Goal: Task Accomplishment & Management: Manage account settings

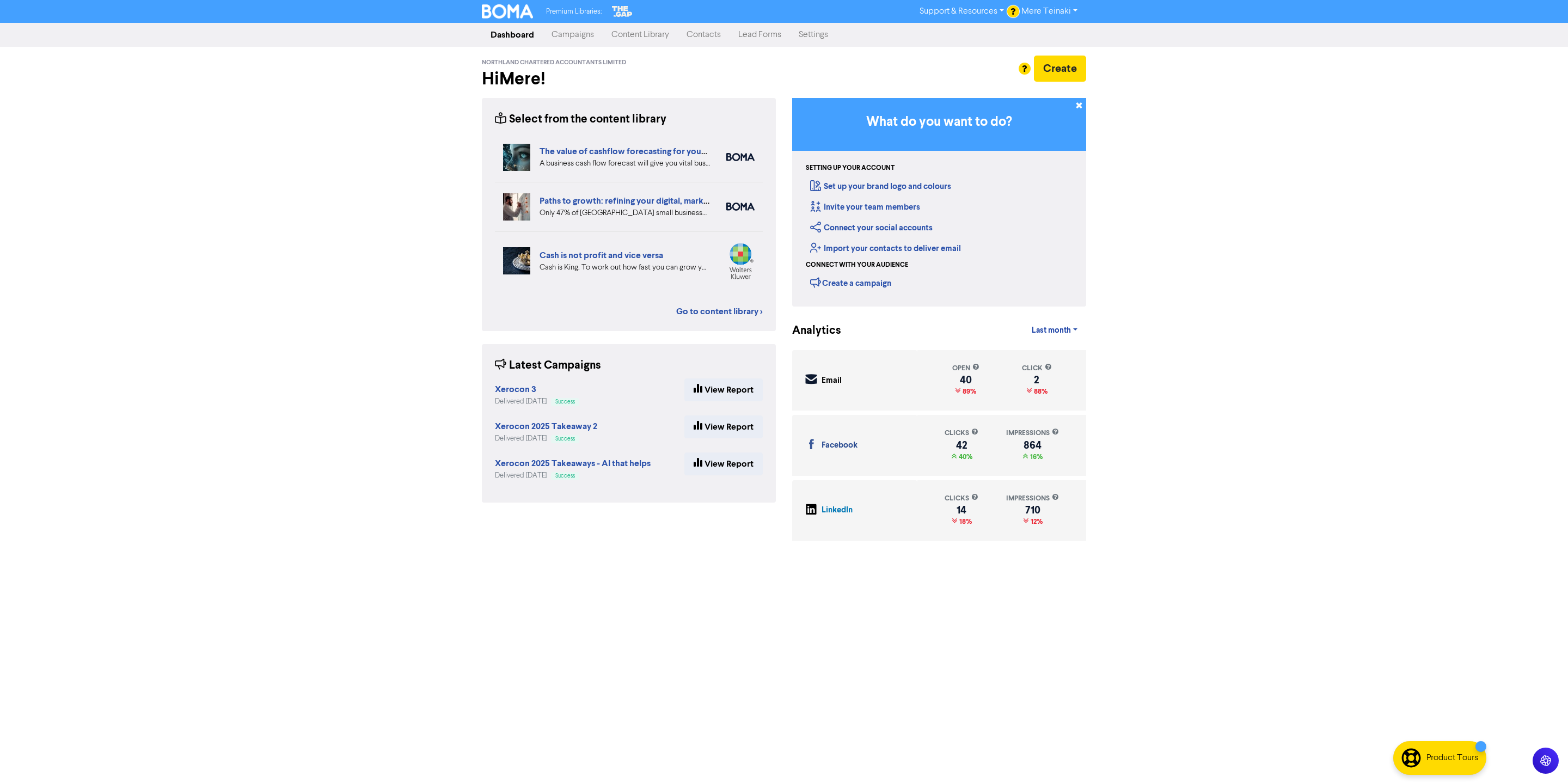
click at [707, 40] on link "Contacts" at bounding box center [704, 35] width 52 height 22
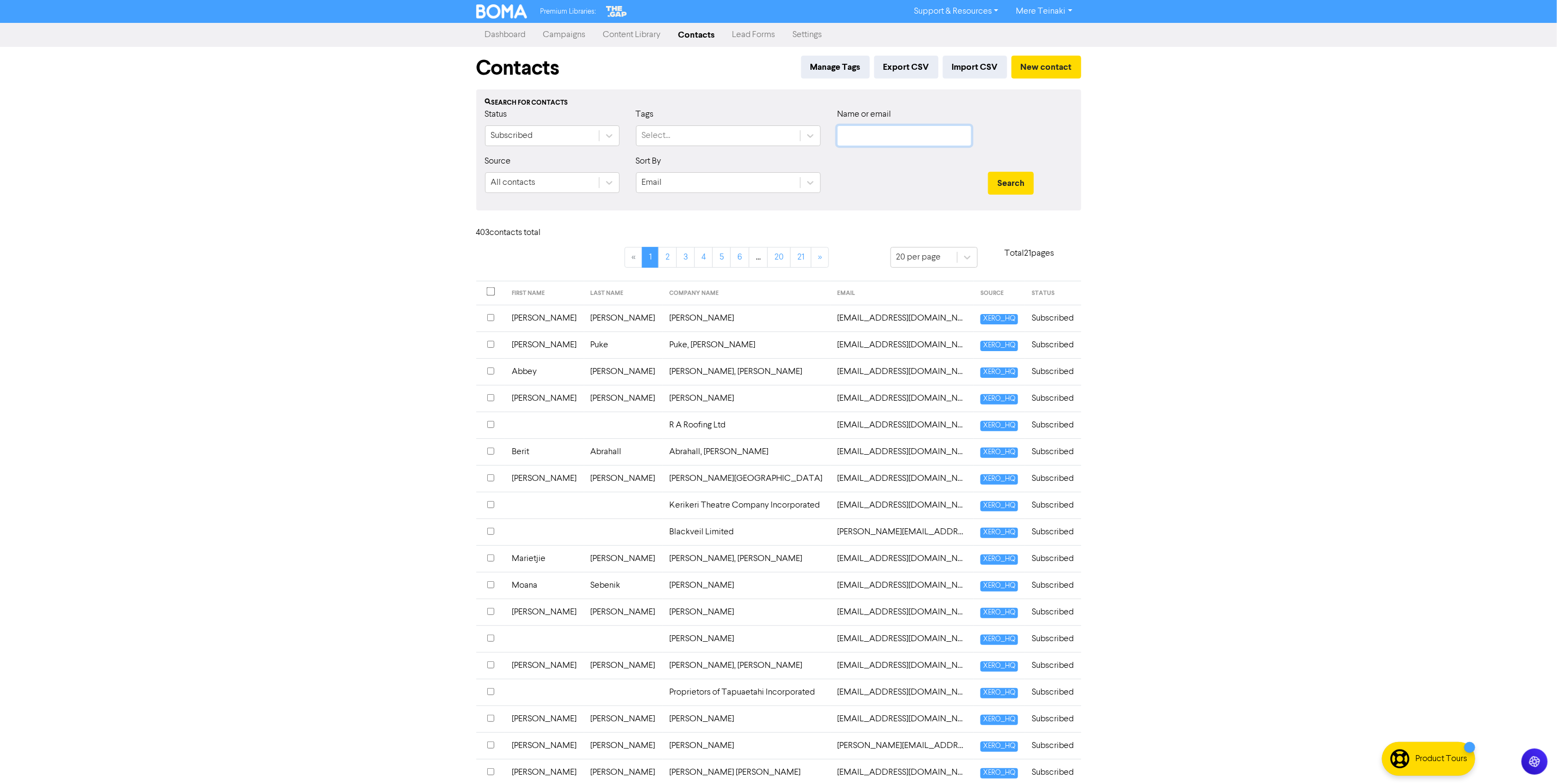
drag, startPoint x: 888, startPoint y: 138, endPoint x: 882, endPoint y: 120, distance: 19.0
click at [888, 138] on input "text" at bounding box center [905, 136] width 135 height 21
type input "[PERSON_NAME]"
click at [988, 172] on button "Search" at bounding box center [1011, 183] width 46 height 23
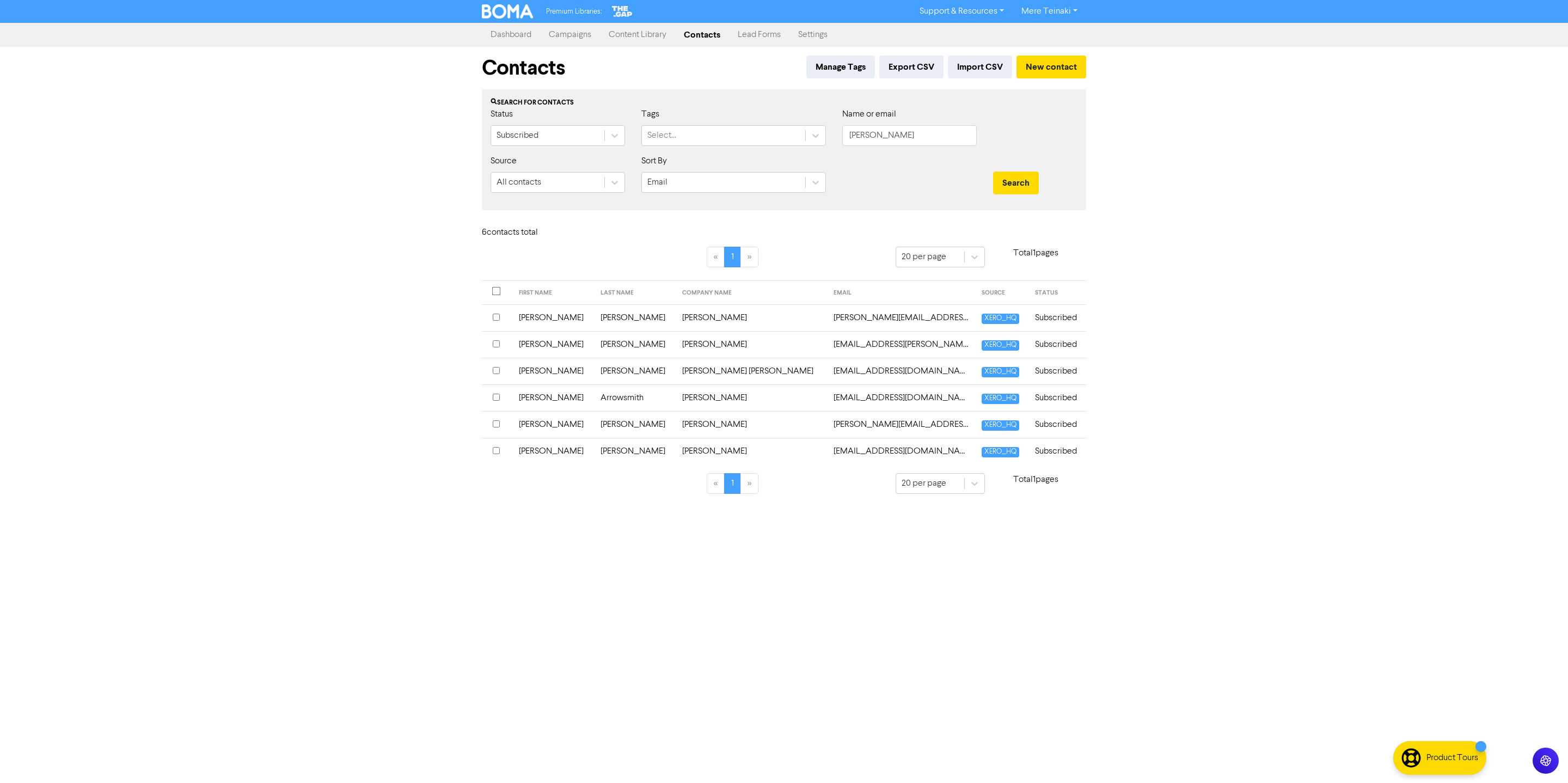
click at [827, 321] on td "[PERSON_NAME][EMAIL_ADDRESS][DOMAIN_NAME]" at bounding box center [901, 317] width 149 height 27
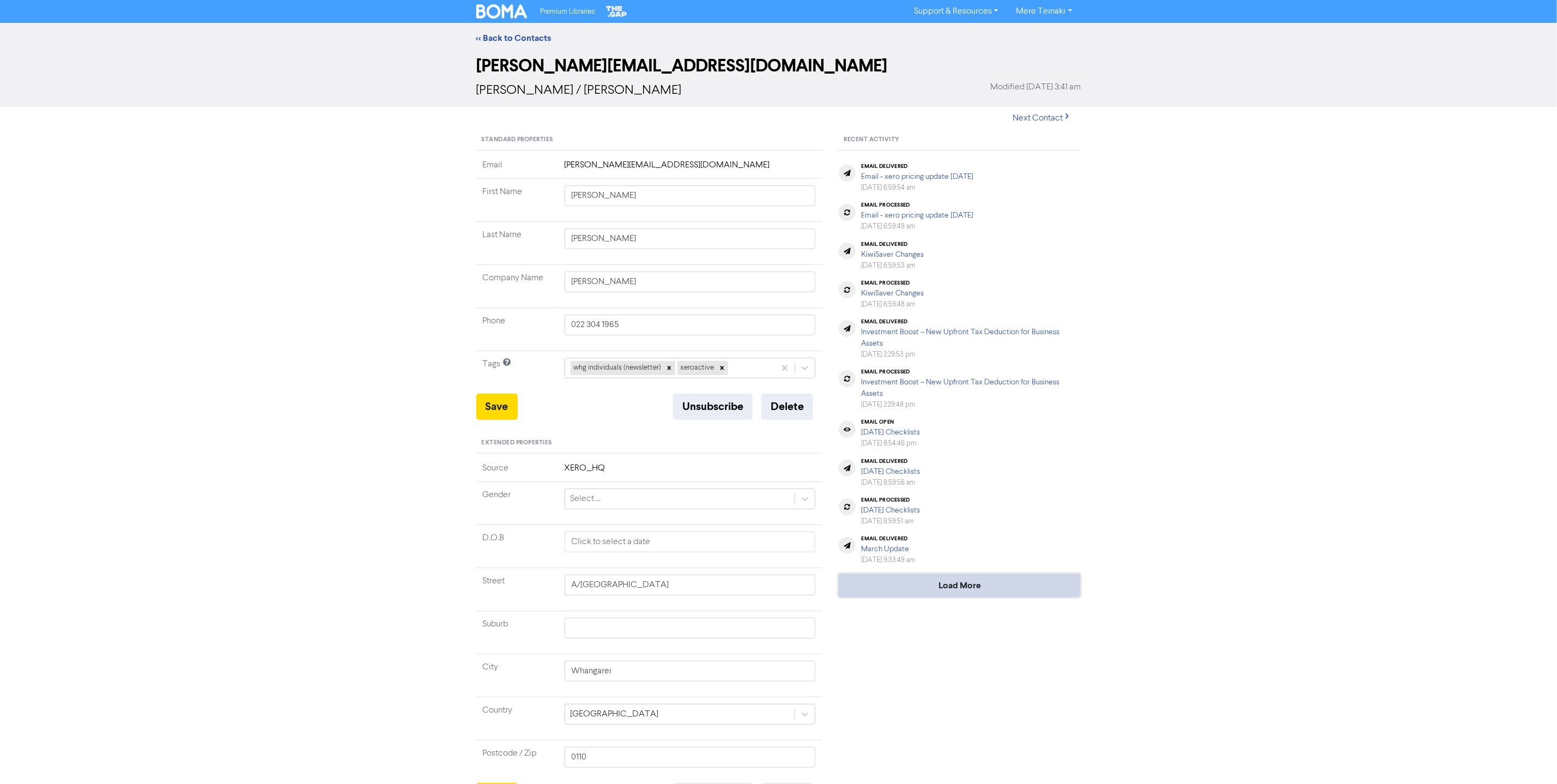
click at [970, 582] on button "Load More" at bounding box center [959, 585] width 241 height 23
type input "A/[GEOGRAPHIC_DATA]"
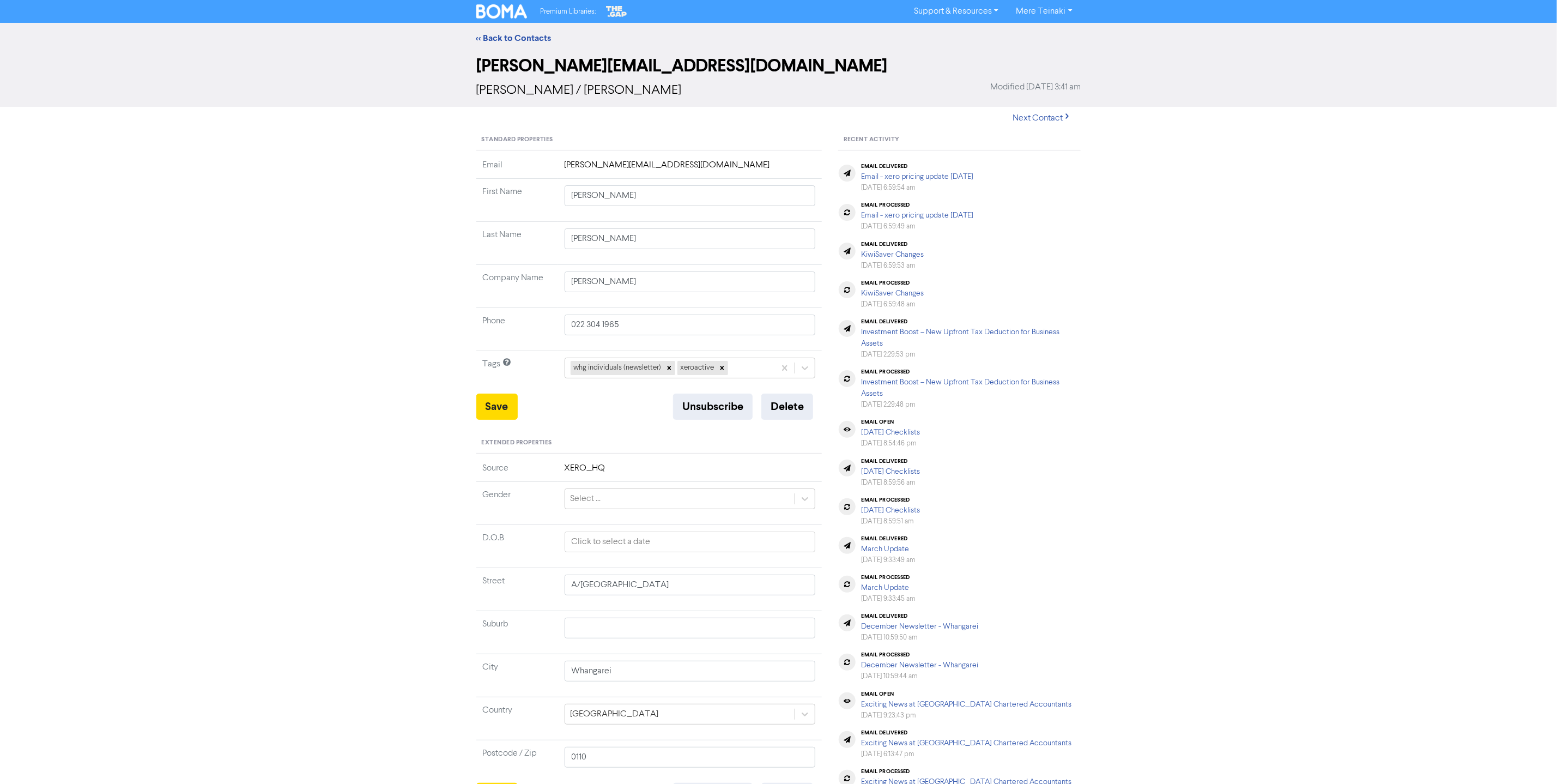
scroll to position [62, 0]
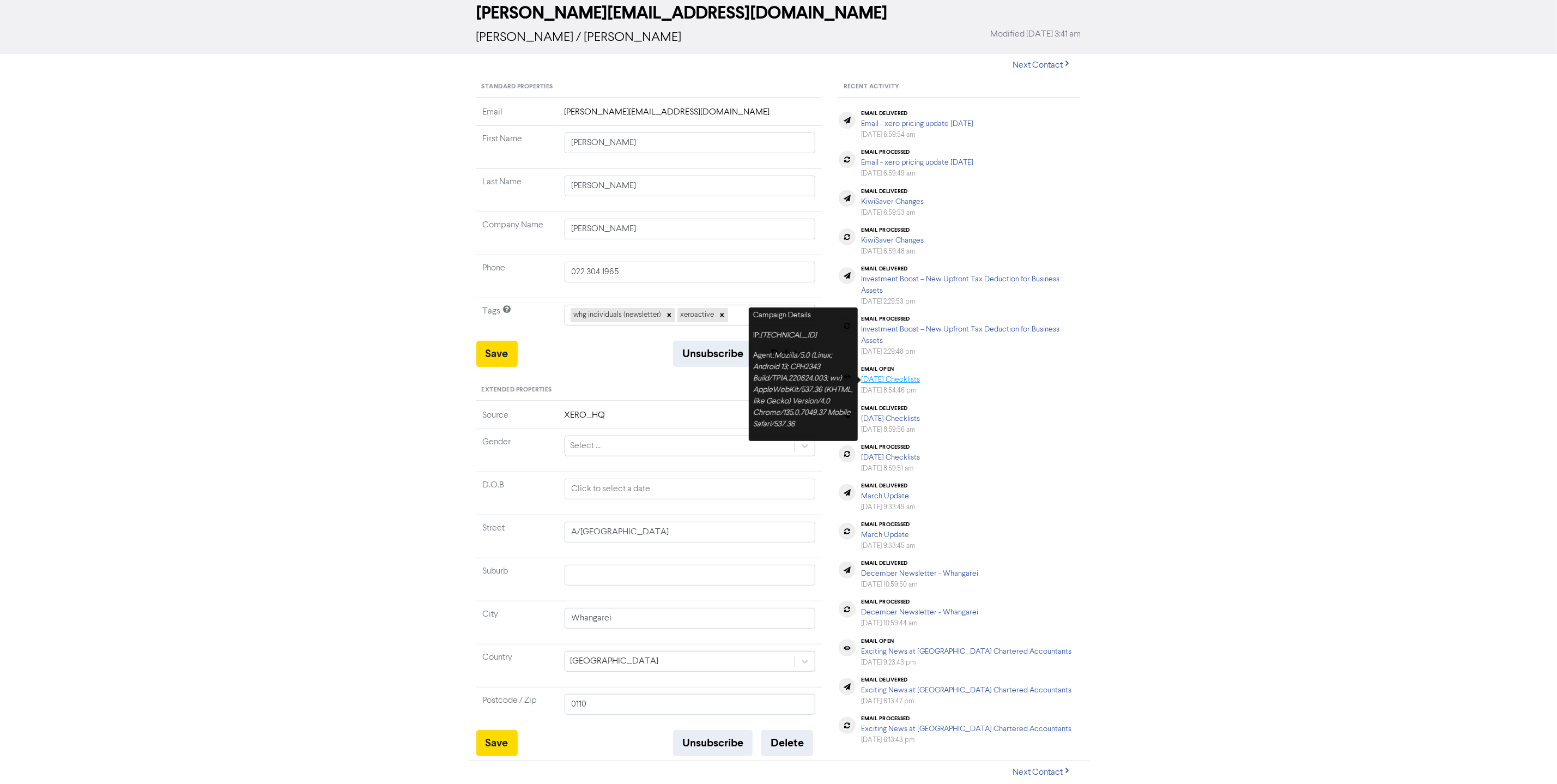
click at [920, 375] on link "[DATE] Checklists" at bounding box center [891, 379] width 59 height 7
